Goal: Task Accomplishment & Management: Manage account settings

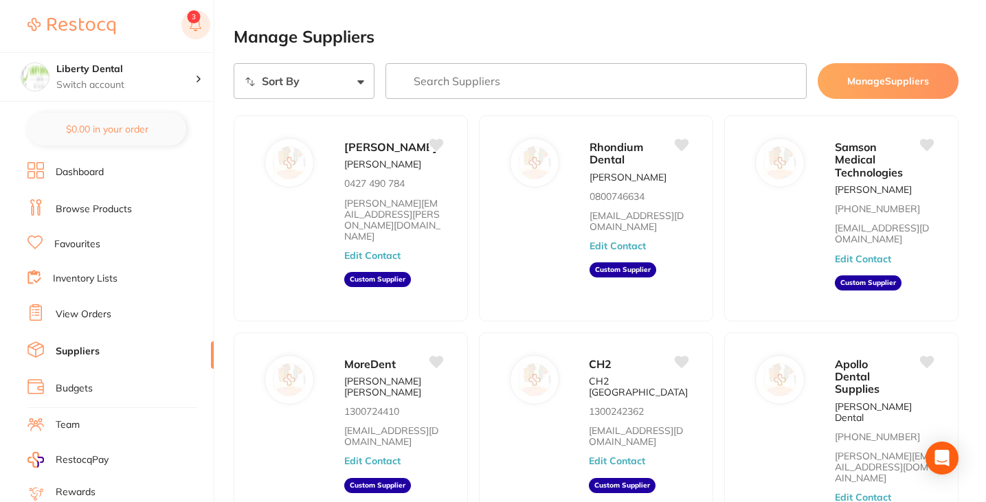
click at [200, 22] on rect at bounding box center [195, 24] width 29 height 29
click at [87, 21] on img at bounding box center [71, 26] width 88 height 16
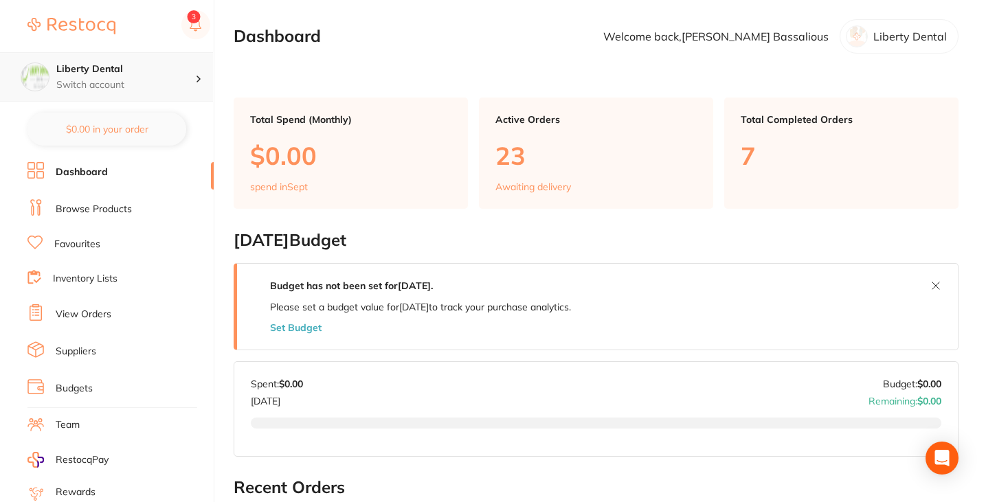
click at [144, 81] on p "Switch account" at bounding box center [125, 85] width 139 height 14
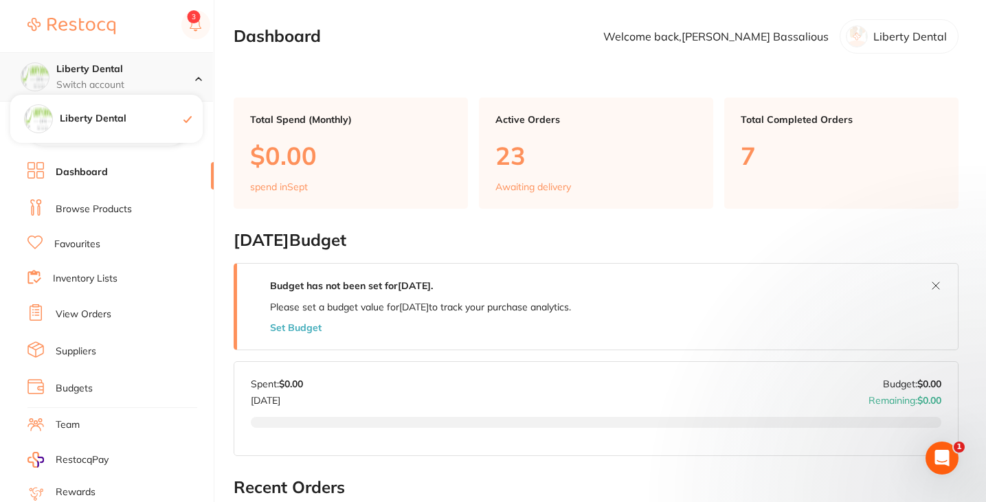
click at [203, 71] on div at bounding box center [204, 77] width 18 height 12
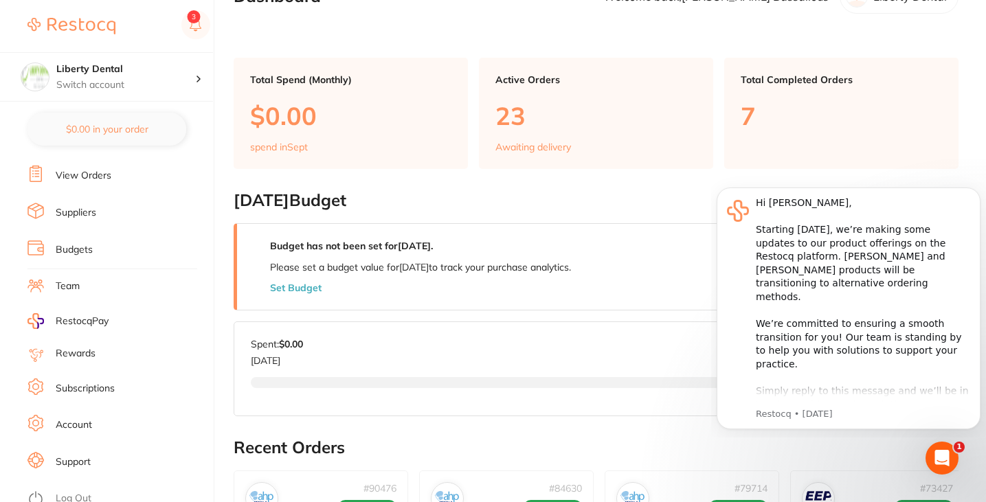
scroll to position [43, 0]
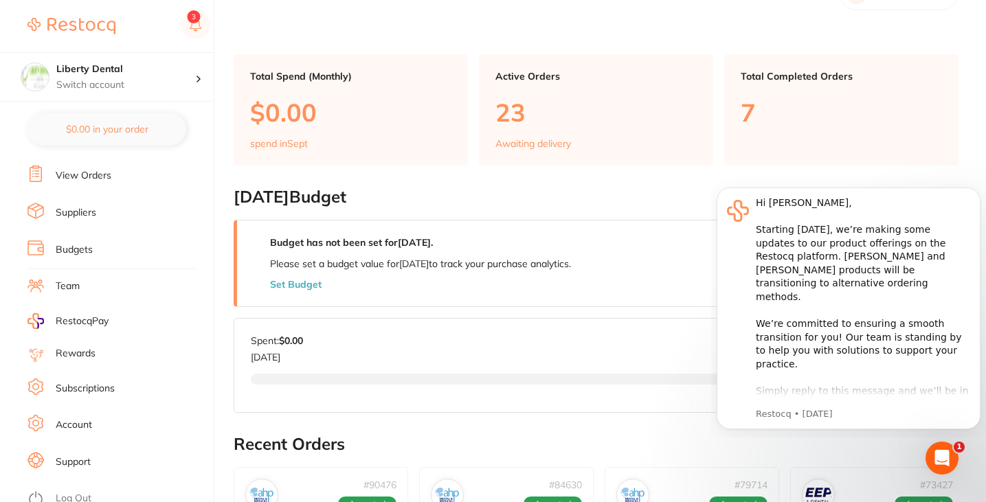
click at [59, 419] on link "Account" at bounding box center [74, 426] width 36 height 14
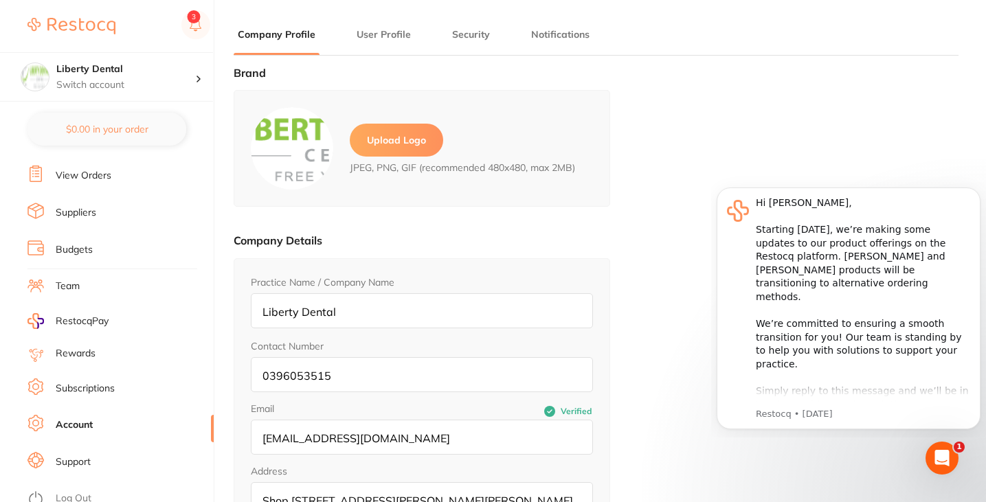
type input "[PERSON_NAME]"
type input "Bassalious"
type input "[EMAIL_ADDRESS][DOMAIN_NAME]"
click at [388, 39] on button "User Profile" at bounding box center [384, 34] width 63 height 13
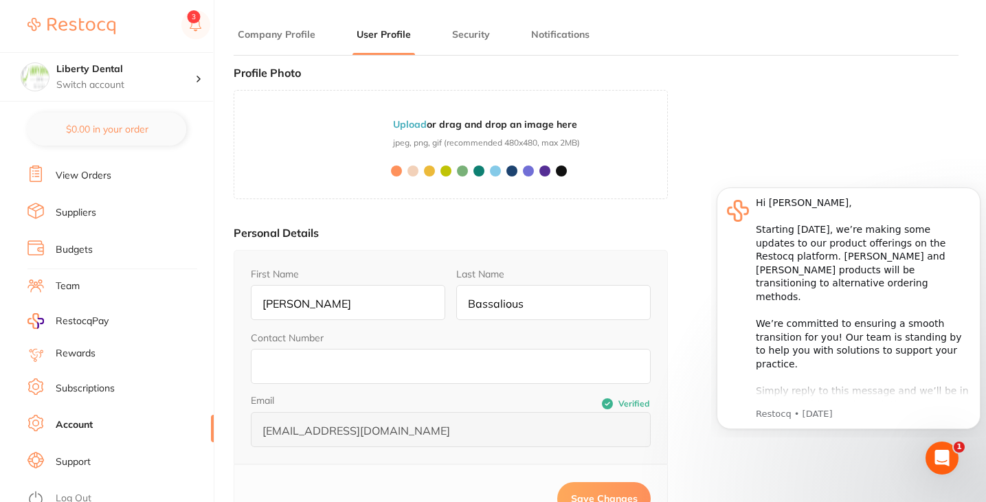
click at [475, 19] on main "Company Profile User Profile Security Notifications Brand Upload Logo JPEG, PNG…" at bounding box center [610, 343] width 753 height 687
click at [476, 29] on button "Security" at bounding box center [471, 34] width 46 height 13
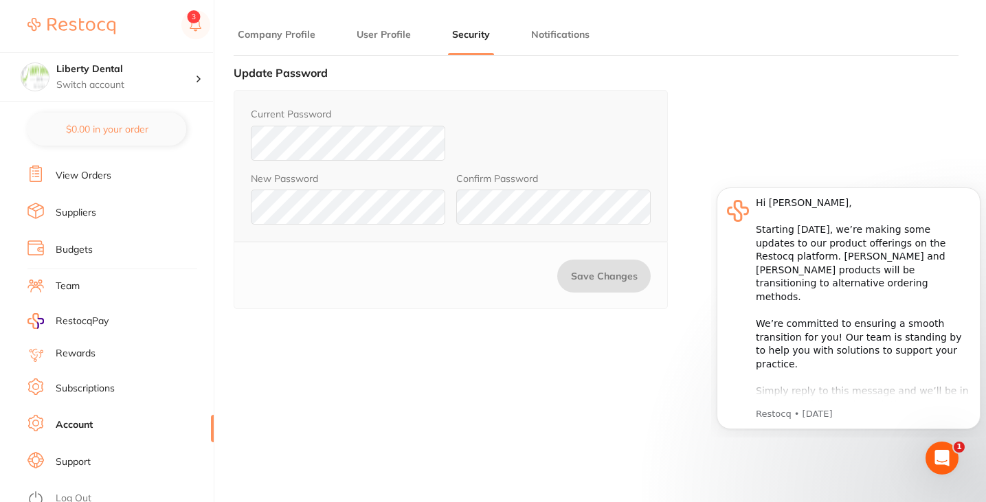
click at [575, 36] on button "Notifications" at bounding box center [560, 34] width 67 height 13
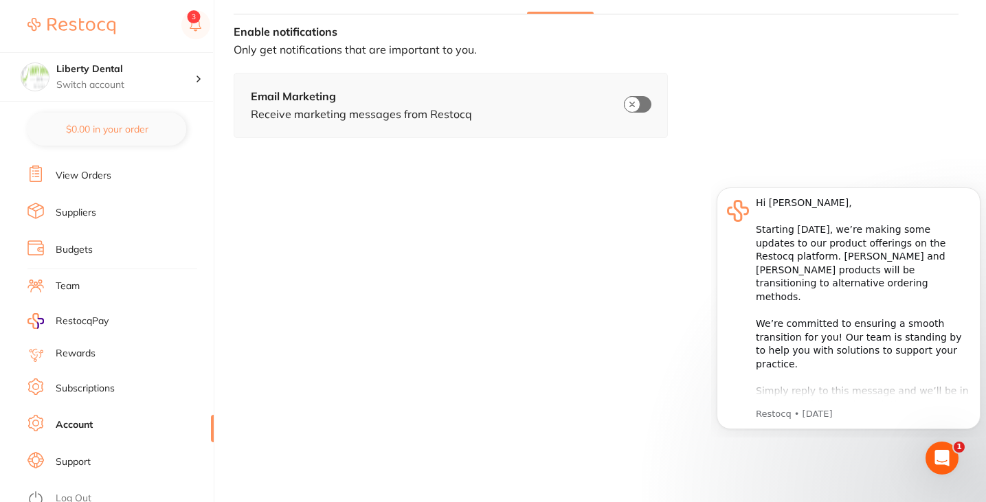
scroll to position [185, 0]
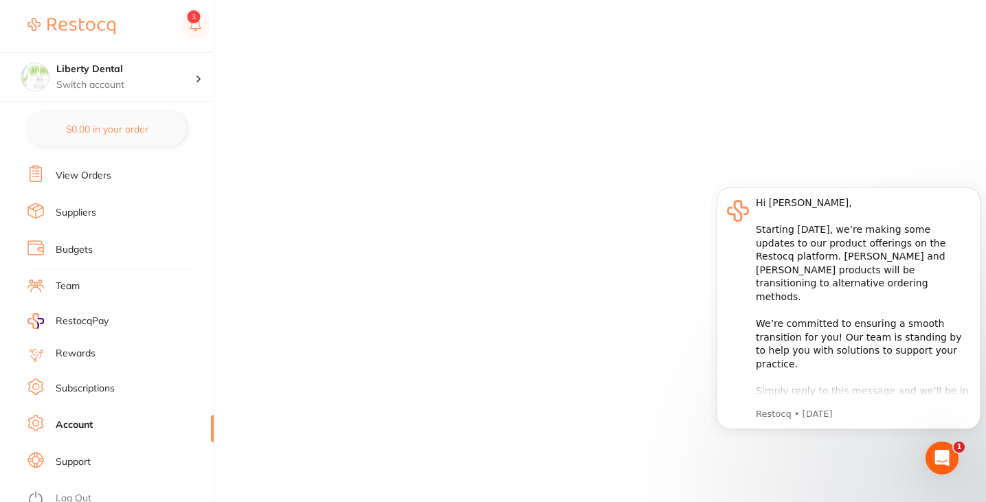
click at [78, 382] on link "Subscriptions" at bounding box center [85, 389] width 59 height 14
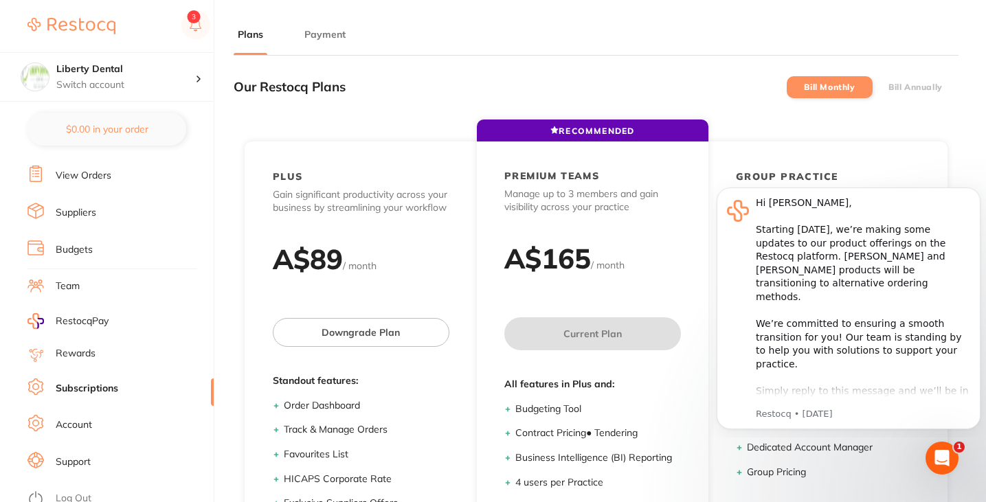
click at [323, 27] on li "Payment" at bounding box center [324, 40] width 49 height 27
click at [337, 36] on button "Payment" at bounding box center [324, 34] width 49 height 13
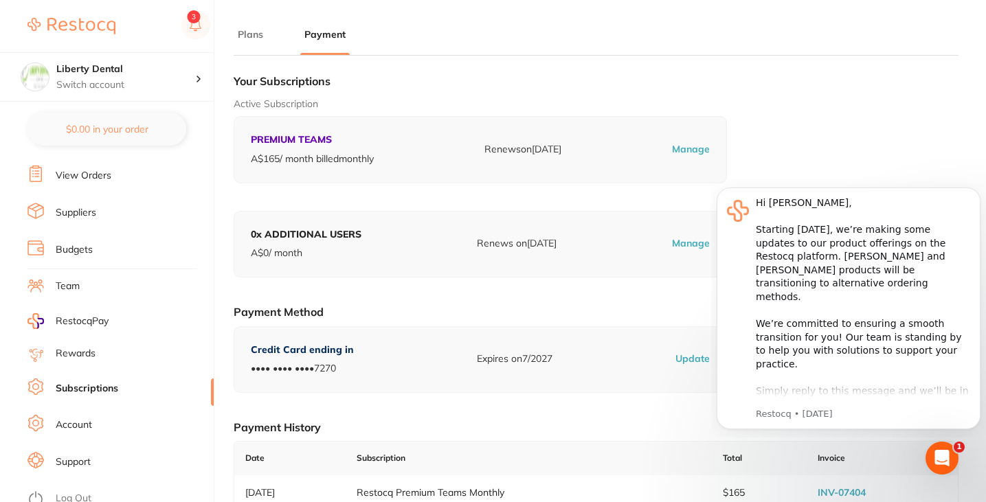
click at [695, 150] on p "Manage" at bounding box center [691, 150] width 38 height 14
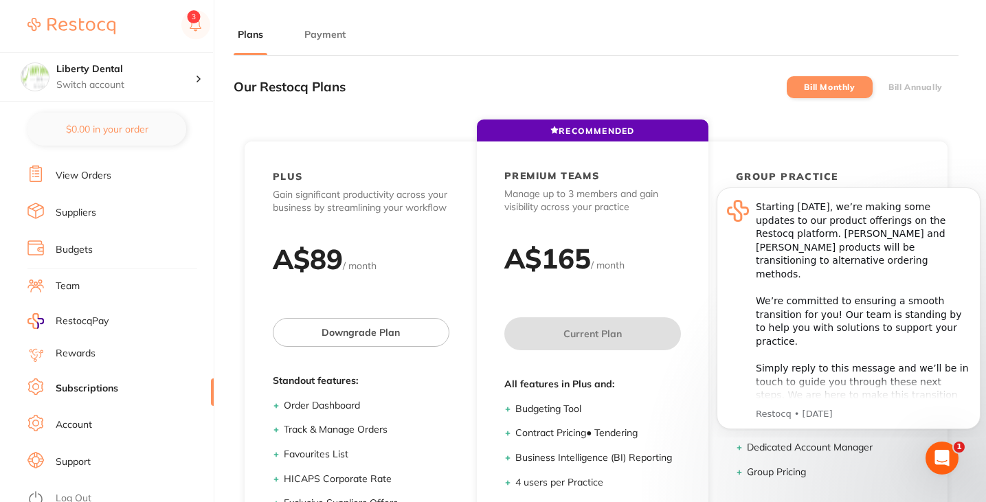
click at [335, 25] on main "Plans Payment Our Restocq Plans Bill Monthly Bill Annually RECOMMENDED PLUS Gai…" at bounding box center [610, 343] width 753 height 687
click at [331, 41] on li "Payment" at bounding box center [324, 40] width 49 height 27
click at [331, 31] on button "Payment" at bounding box center [324, 34] width 49 height 13
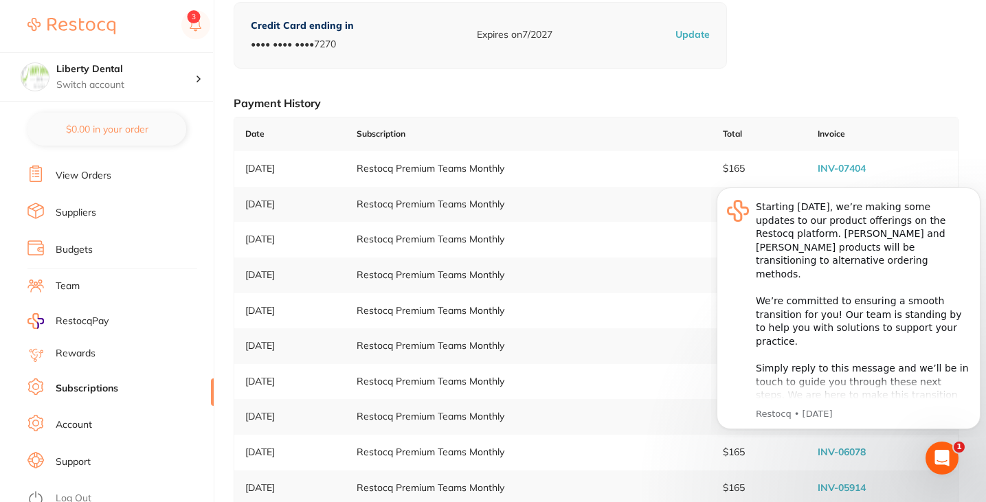
scroll to position [372, 0]
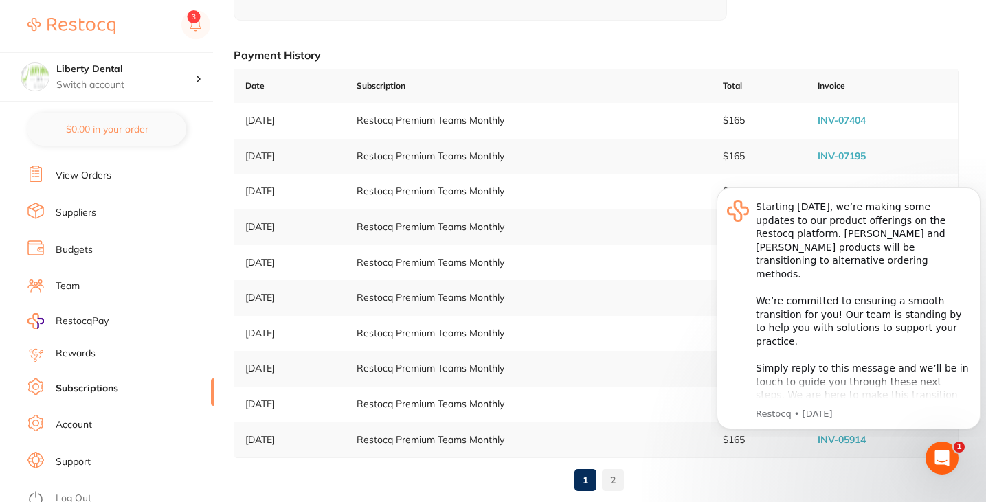
click at [91, 457] on link "Support" at bounding box center [73, 463] width 35 height 14
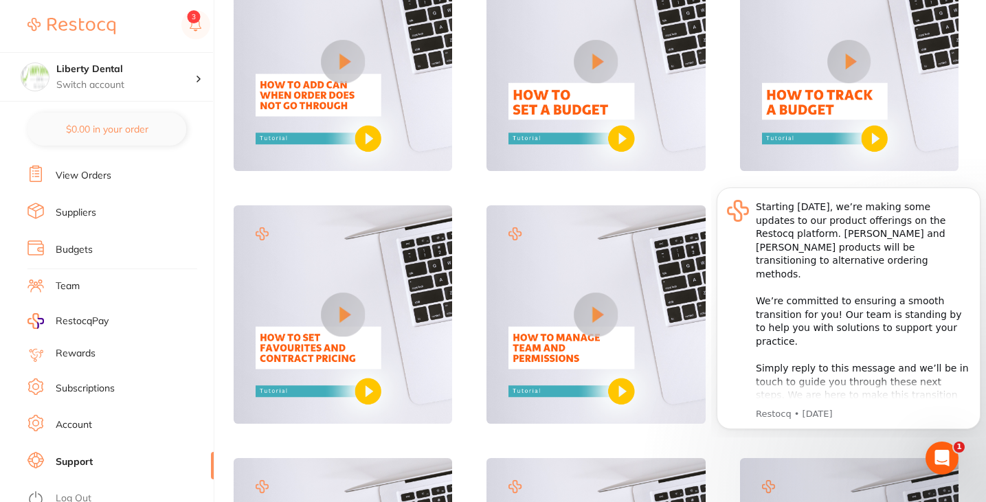
scroll to position [449, 0]
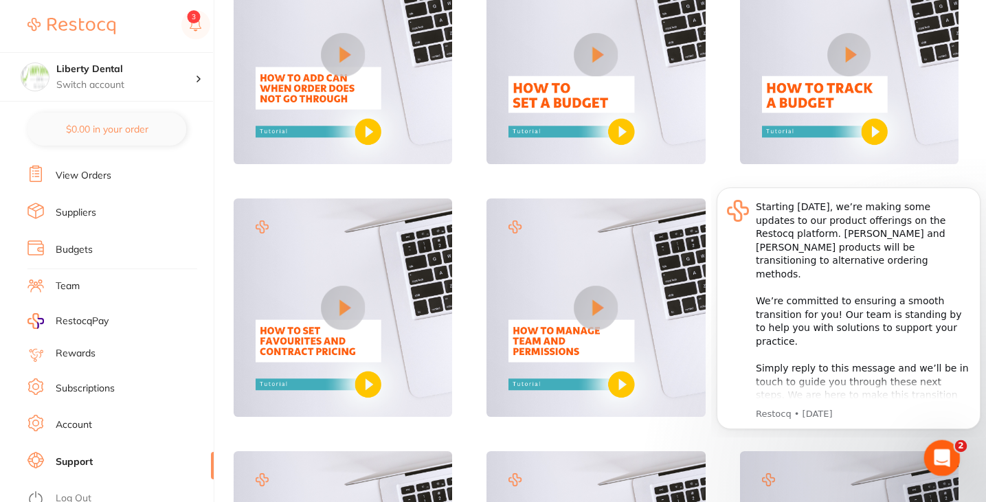
click at [936, 446] on icon "Open Intercom Messenger" at bounding box center [940, 456] width 23 height 23
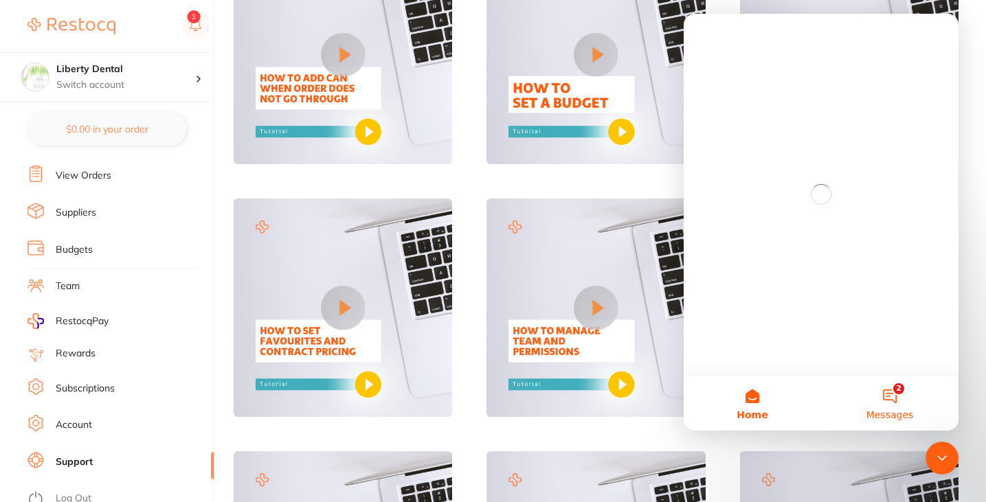
scroll to position [0, 0]
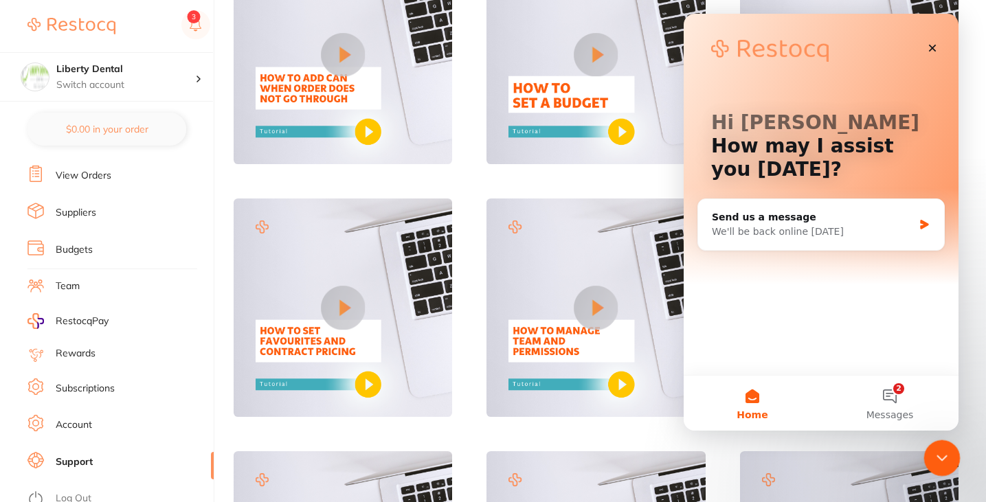
click at [946, 457] on icon "Close Intercom Messenger" at bounding box center [940, 456] width 16 height 16
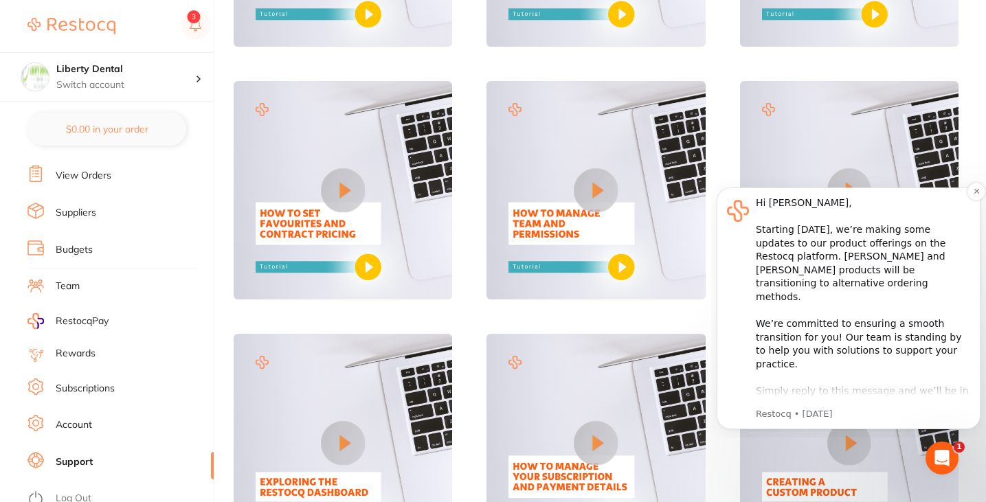
scroll to position [579, 0]
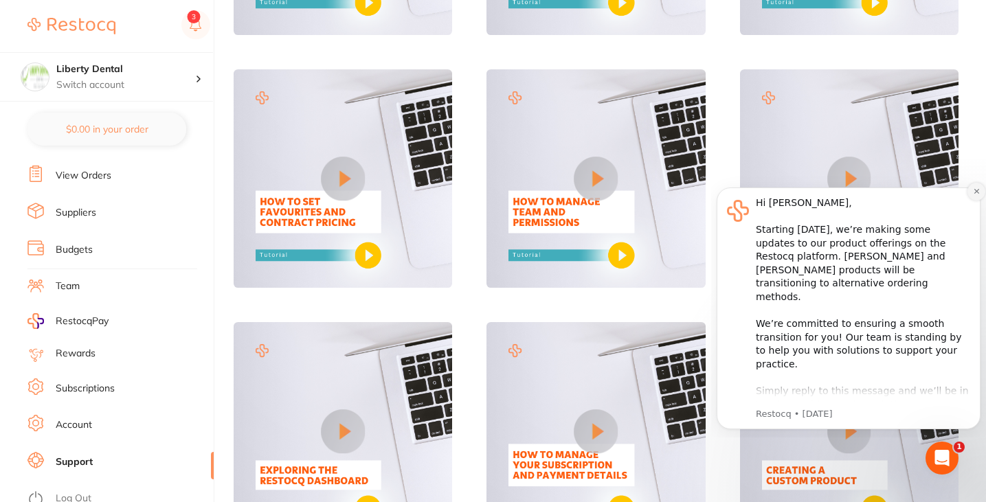
click at [972, 192] on button "Dismiss notification" at bounding box center [977, 192] width 18 height 18
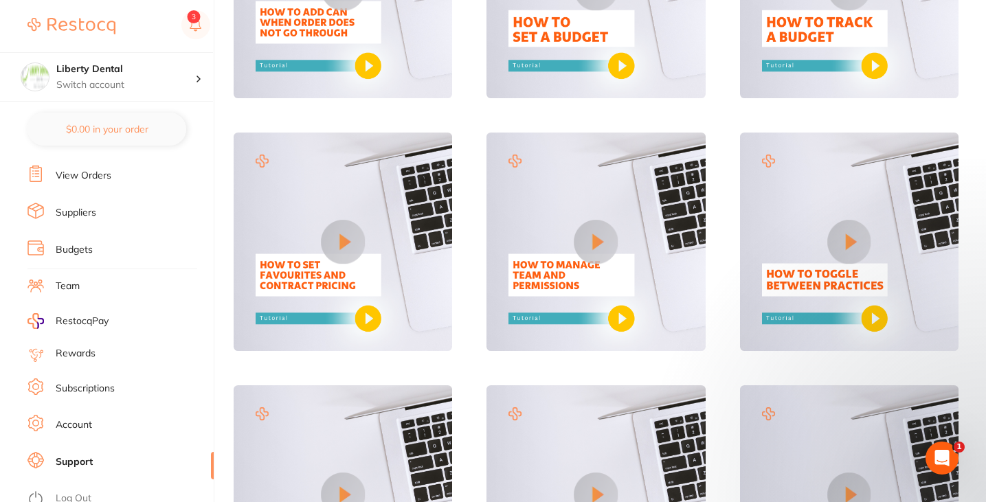
scroll to position [810, 0]
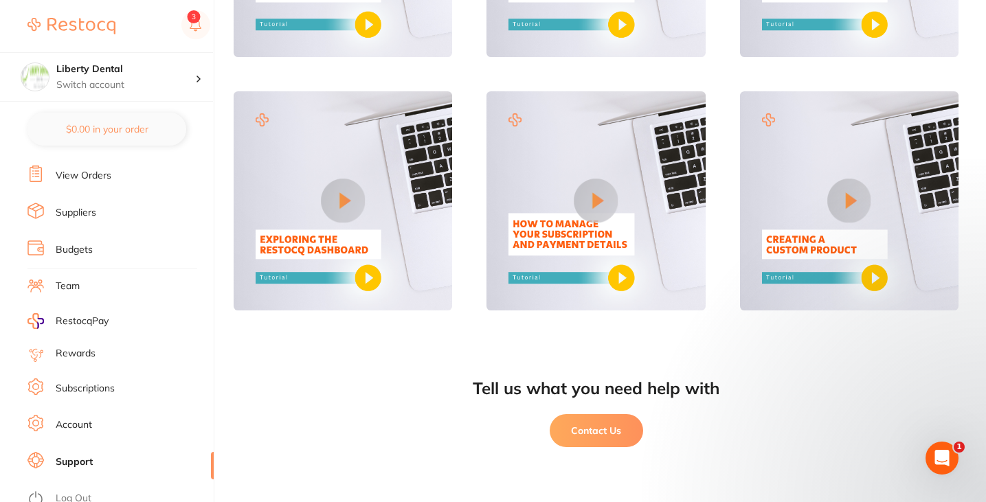
click at [617, 423] on button "Contact Us" at bounding box center [596, 430] width 93 height 33
